Goal: Information Seeking & Learning: Learn about a topic

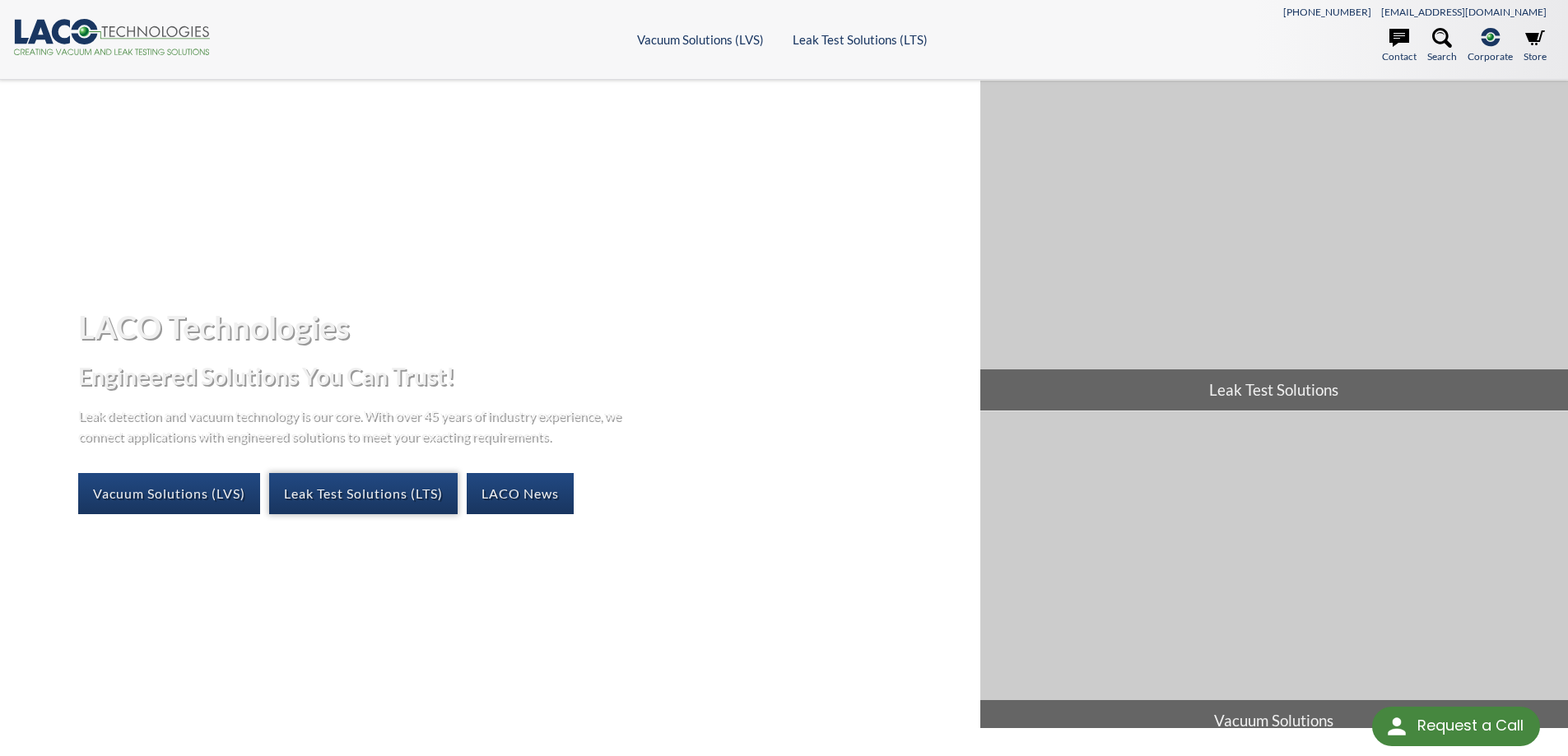
click at [323, 499] on link "Leak Test Solutions (LTS)" at bounding box center [363, 494] width 188 height 41
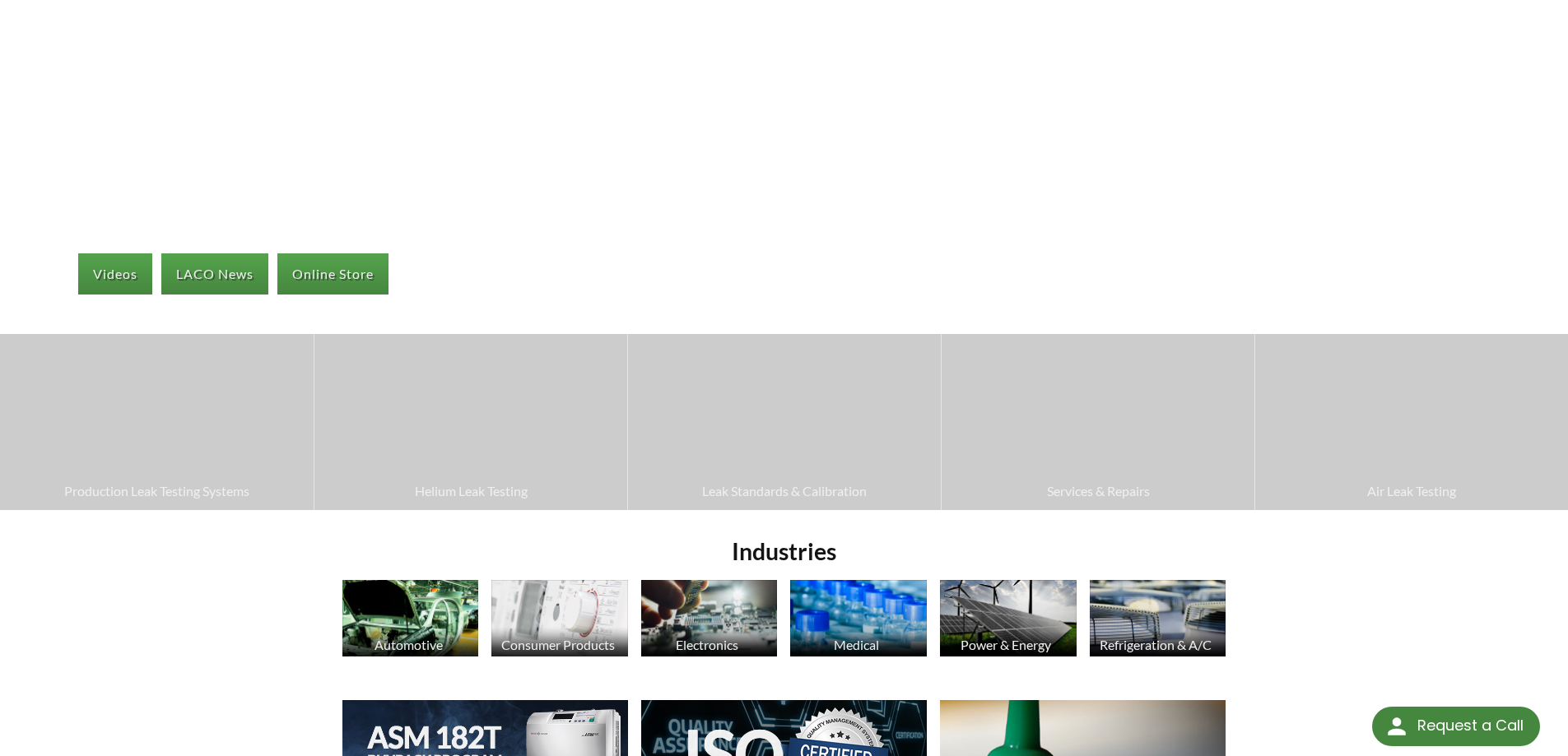
scroll to position [247, 0]
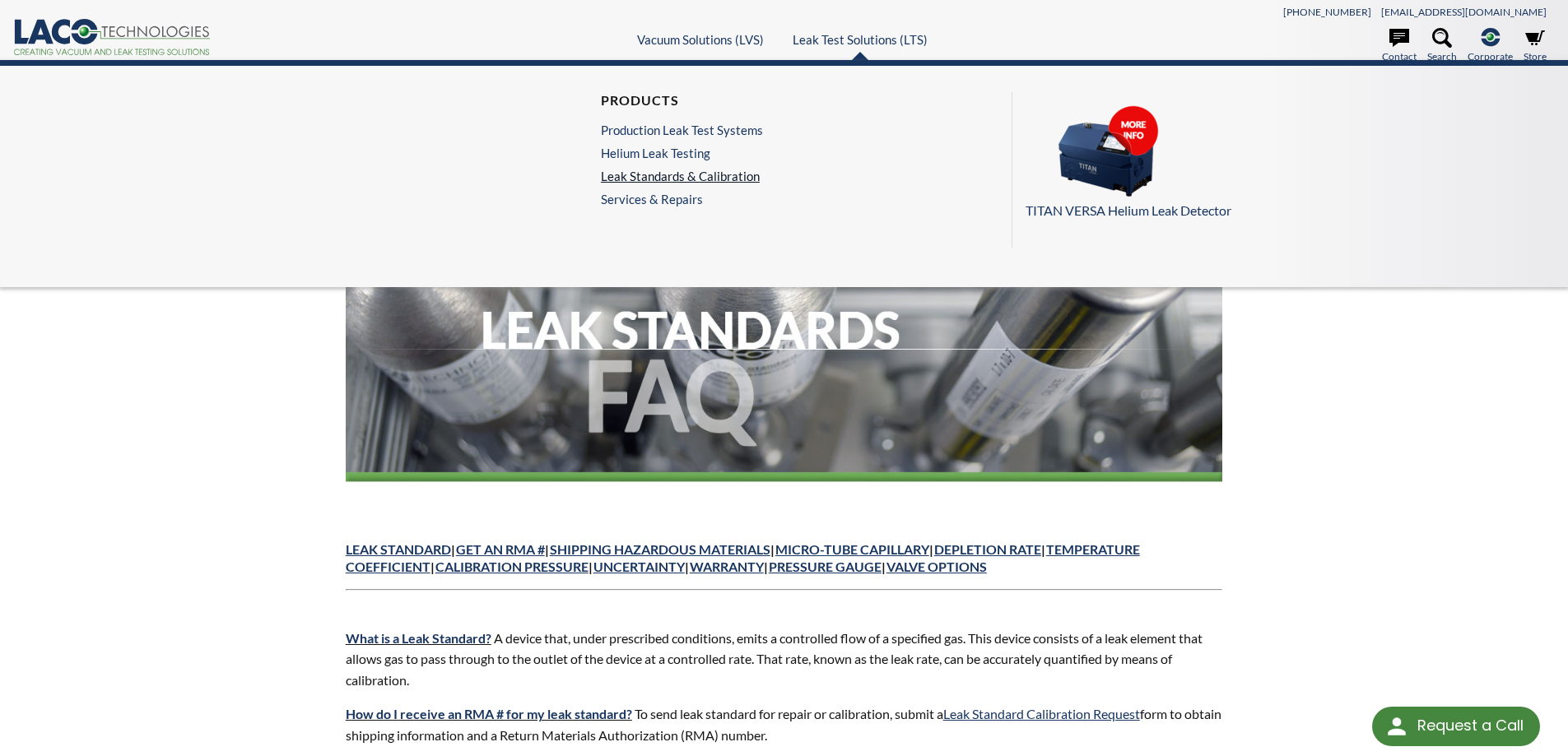
click at [632, 181] on link "Leak Standards & Calibration" at bounding box center [682, 176] width 162 height 15
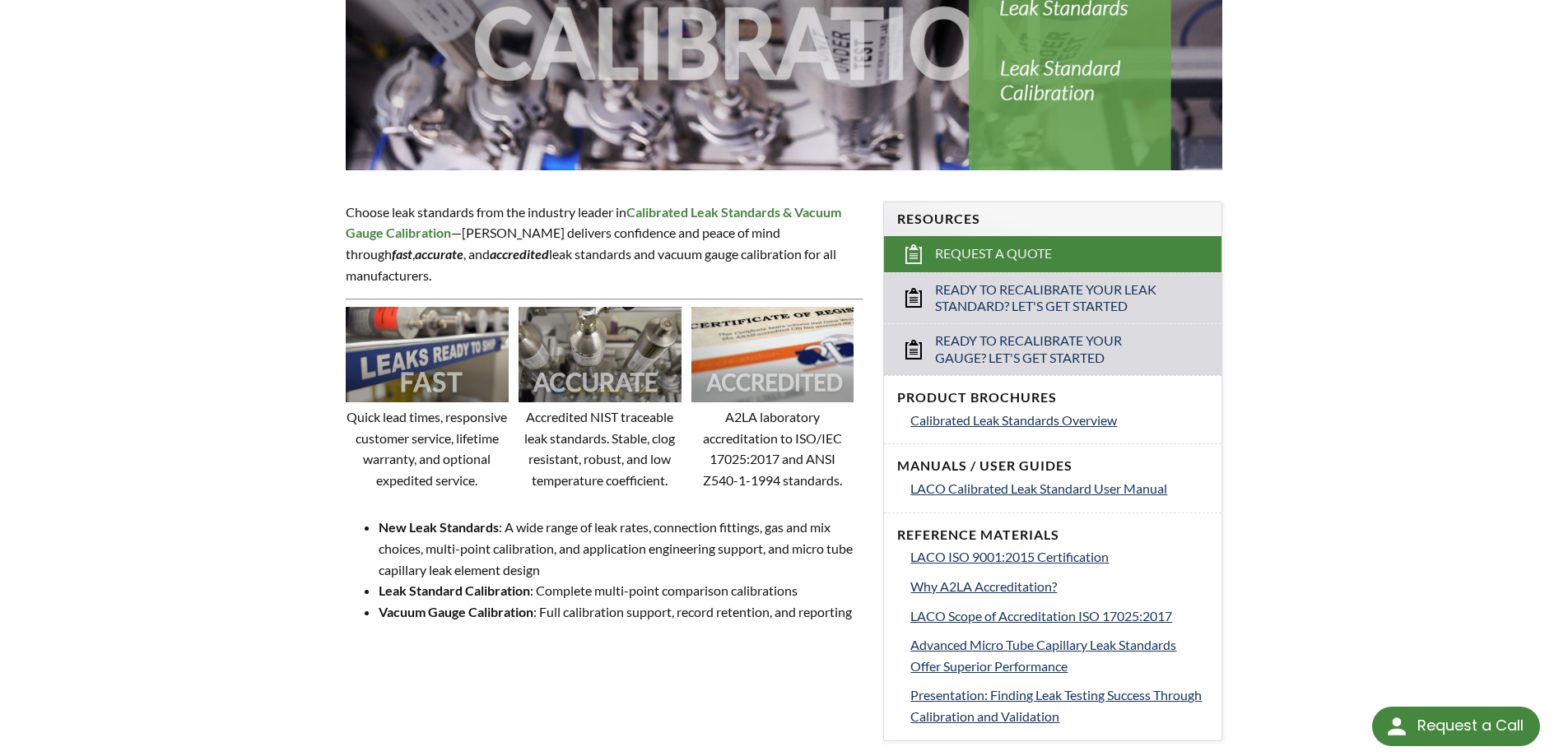
scroll to position [412, 0]
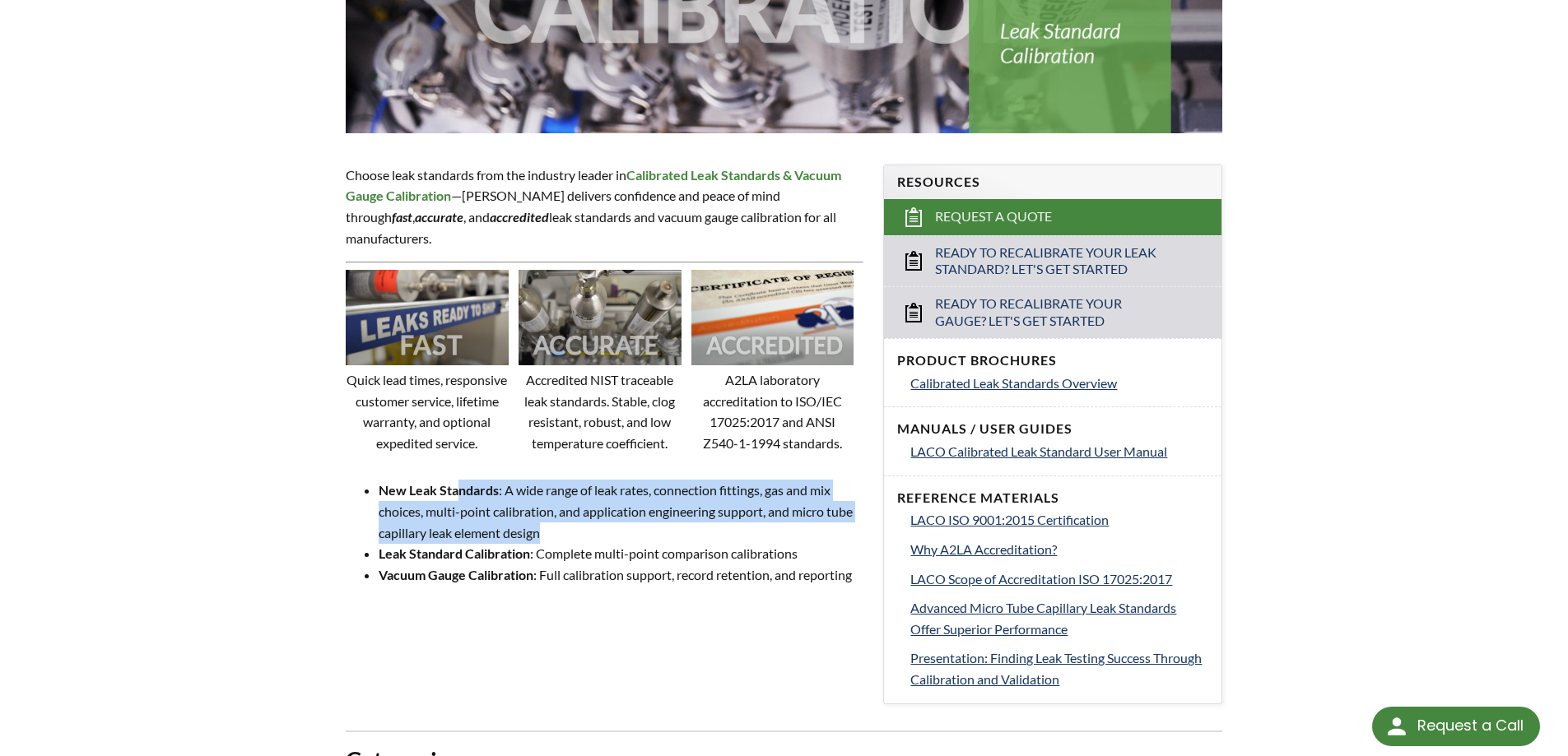
drag, startPoint x: 458, startPoint y: 491, endPoint x: 680, endPoint y: 524, distance: 224.4
click at [680, 524] on li "New Leak Standards : A wide range of leak rates, connection fittings, gas and m…" at bounding box center [621, 511] width 485 height 64
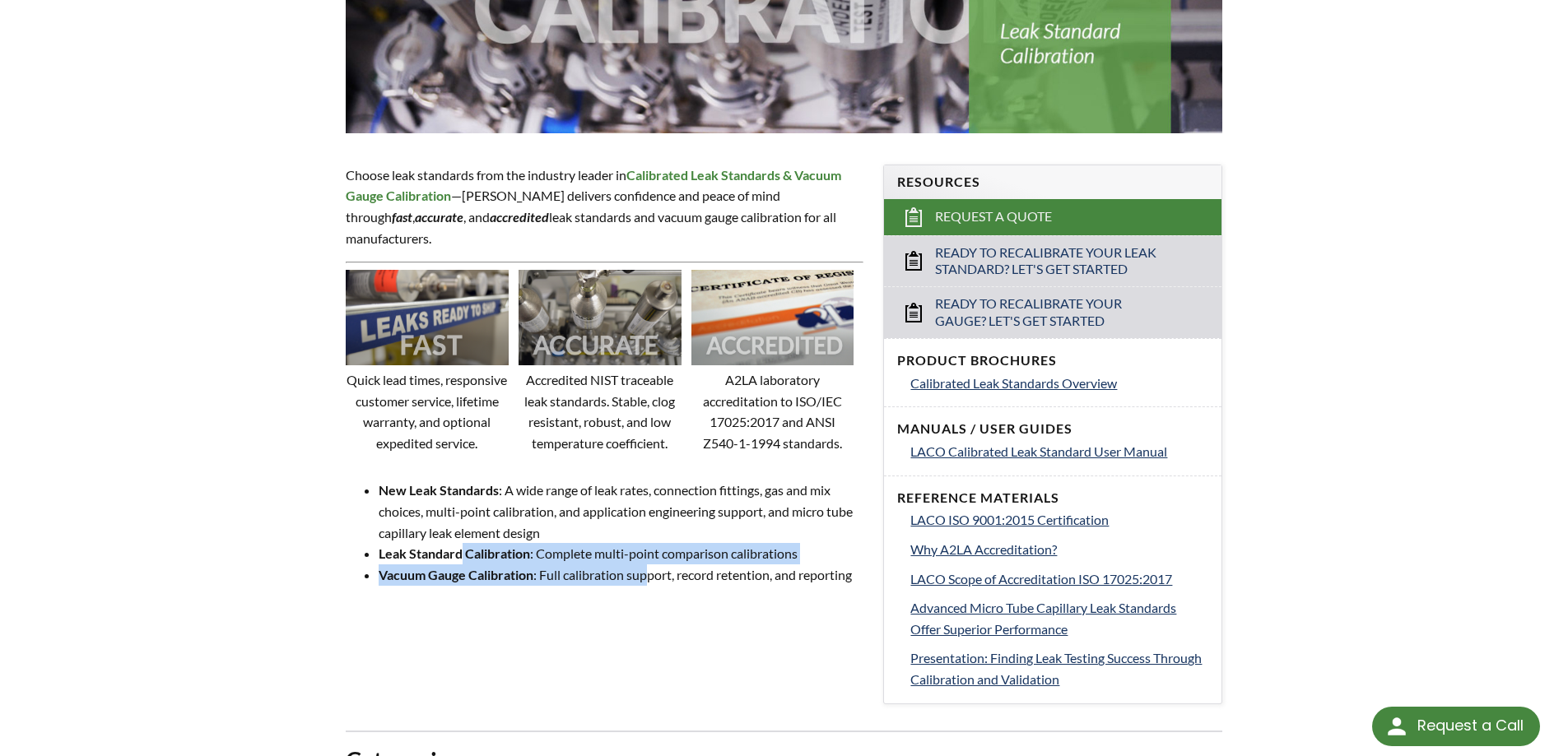
drag, startPoint x: 459, startPoint y: 557, endPoint x: 660, endPoint y: 584, distance: 202.8
click at [653, 578] on ul "New Leak Standards : A wide range of leak rates, connection fittings, gas and m…" at bounding box center [604, 531] width 519 height 105
click at [686, 633] on div "Leak Standards & Calibration Choose leak standards from the industry leader in …" at bounding box center [784, 476] width 1053 height 1492
click at [183, 376] on div "LTS » Leak Standards & Calibration Leak Standards & Calibration Choose leak sta…" at bounding box center [784, 445] width 1568 height 1554
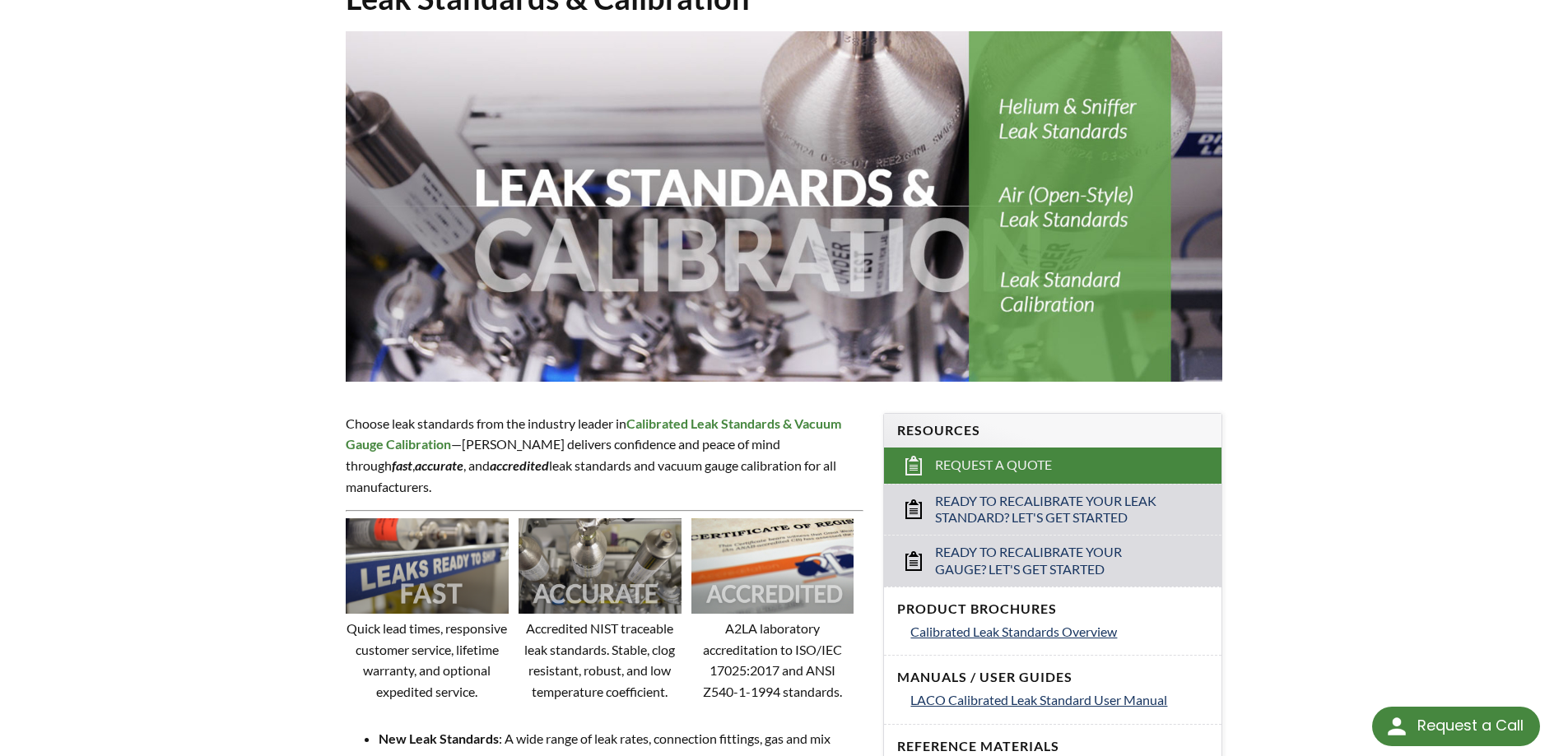
scroll to position [0, 0]
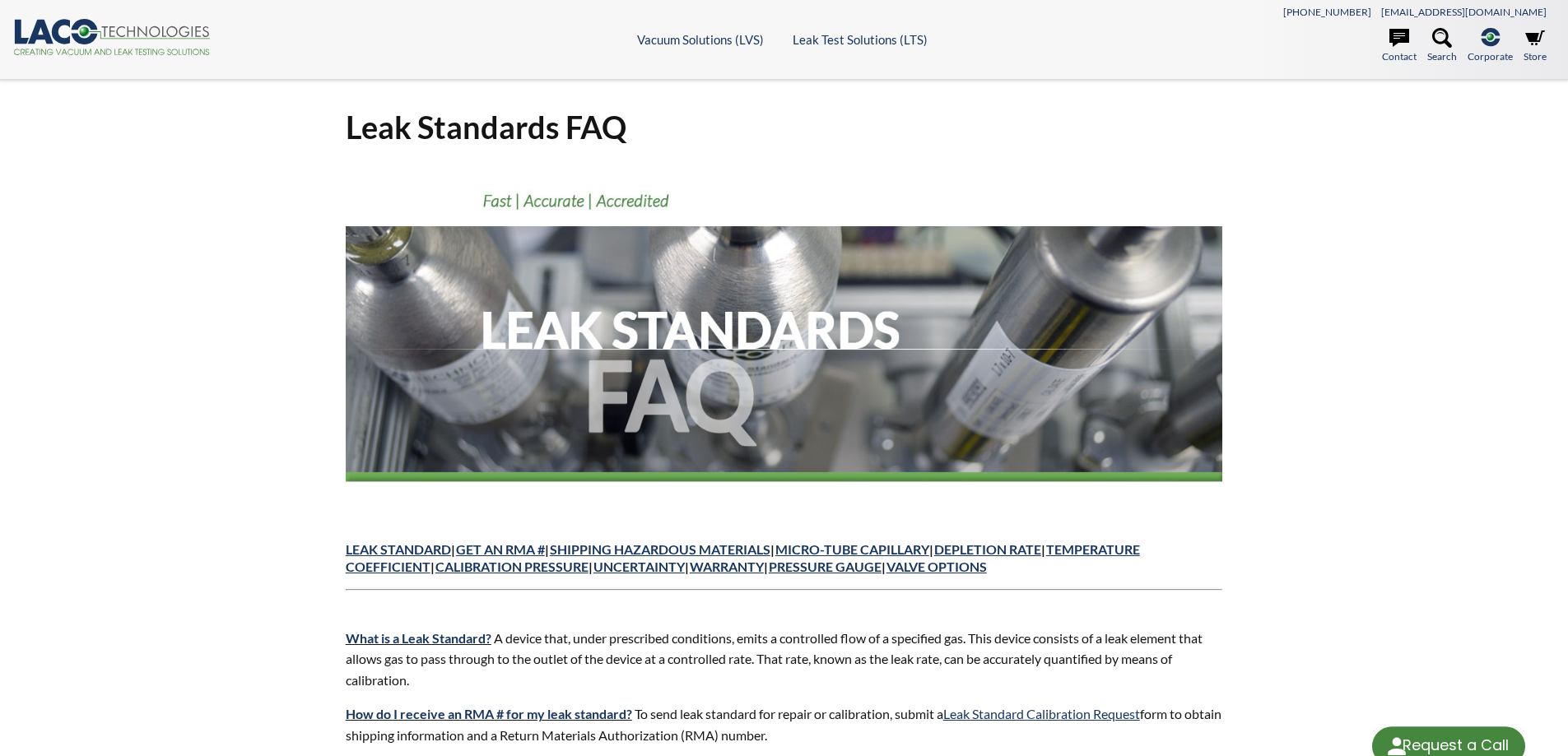
select select "Language Translate Widget"
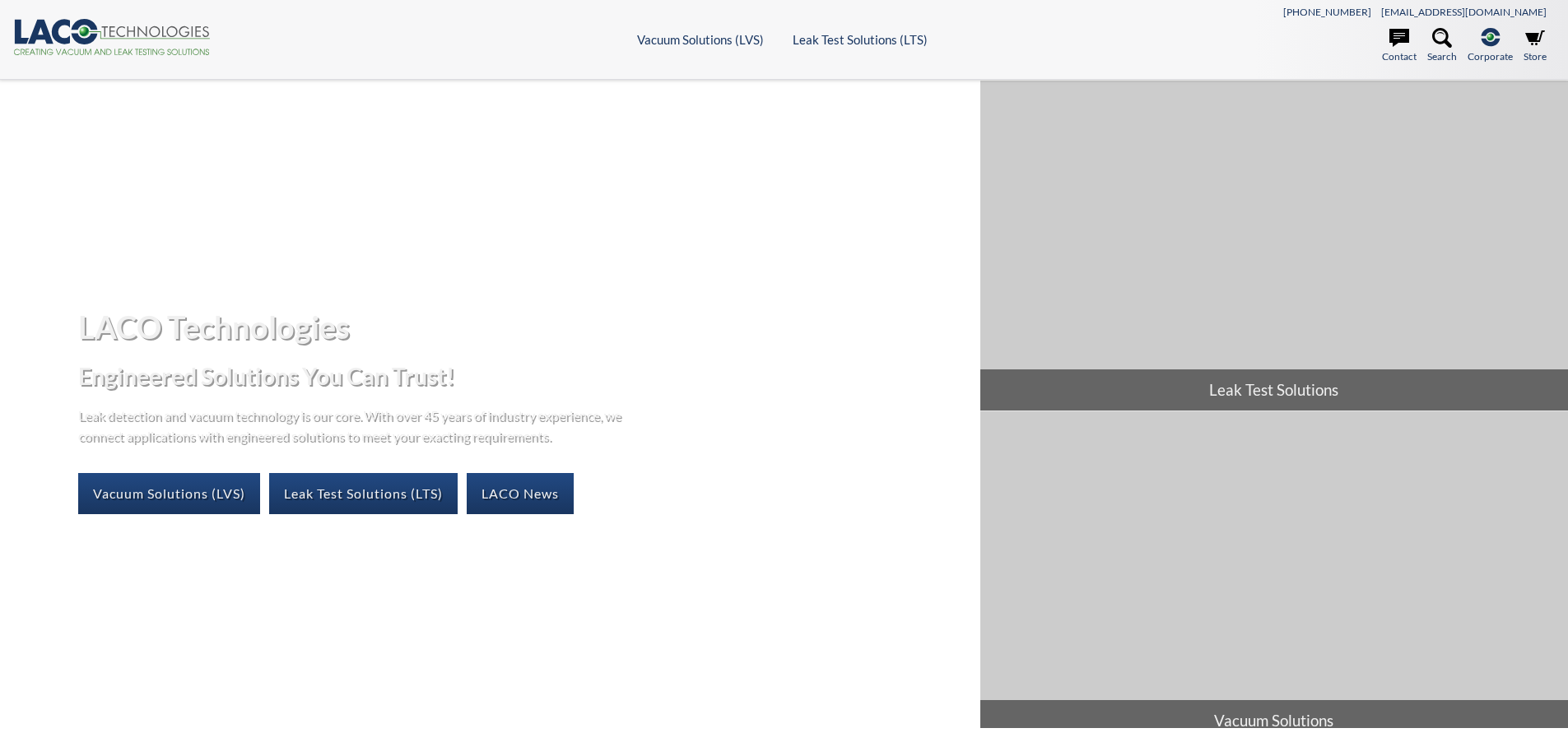
select select "Language Translate Widget"
